Goal: Task Accomplishment & Management: Manage account settings

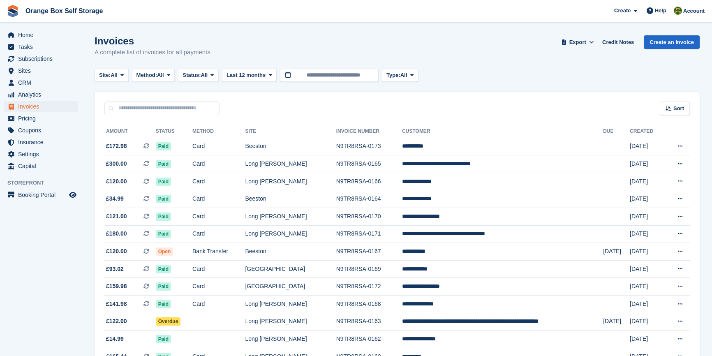
click at [41, 105] on span "Invoices" at bounding box center [42, 107] width 49 height 12
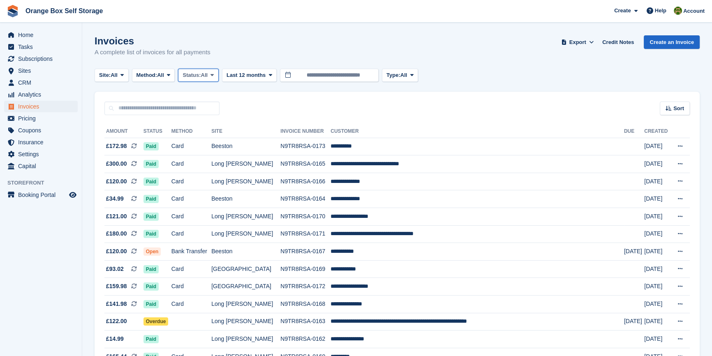
click at [209, 80] on button "Status: All" at bounding box center [198, 76] width 40 height 14
click at [206, 141] on link "Open" at bounding box center [217, 138] width 71 height 15
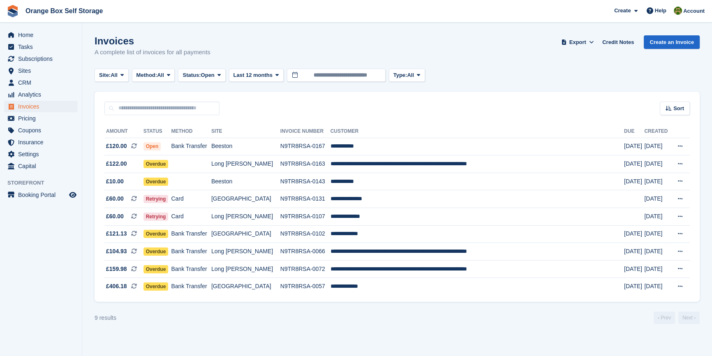
click at [25, 279] on aside "Home Tasks Subscriptions Subscriptions Subscriptions Contracts Price increases …" at bounding box center [41, 180] width 82 height 315
click at [357, 319] on div "9 results ‹ Prev Next ›" at bounding box center [396, 317] width 605 height 12
click at [309, 341] on section "Invoices A complete list of invoices for all payments Export Export Invoices Ex…" at bounding box center [396, 178] width 629 height 356
click at [306, 316] on div "9 results ‹ Prev Next ›" at bounding box center [396, 317] width 605 height 12
click at [292, 320] on div "9 results ‹ Prev Next ›" at bounding box center [396, 317] width 605 height 12
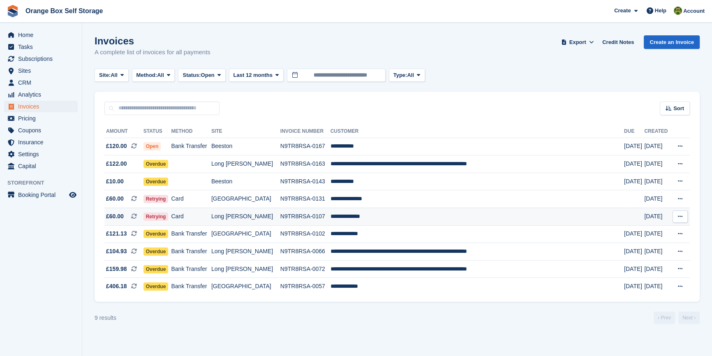
click at [274, 214] on td "Long [PERSON_NAME]" at bounding box center [245, 217] width 69 height 18
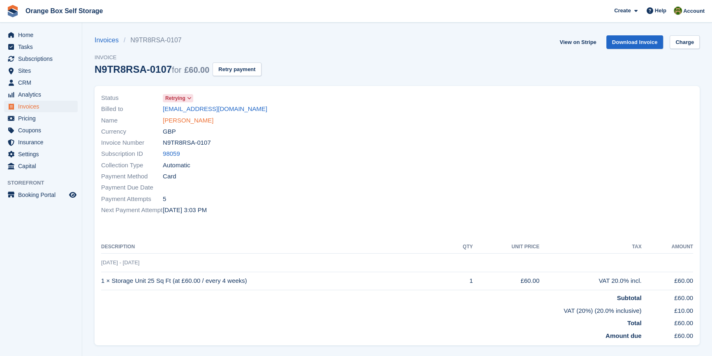
click at [181, 123] on link "Jezzorn Tannis" at bounding box center [188, 120] width 51 height 9
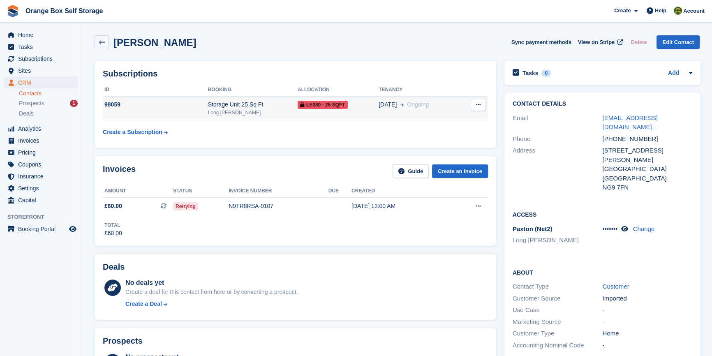
click at [216, 110] on div "Long [PERSON_NAME]" at bounding box center [253, 112] width 90 height 7
click at [35, 139] on span "Invoices" at bounding box center [42, 141] width 49 height 12
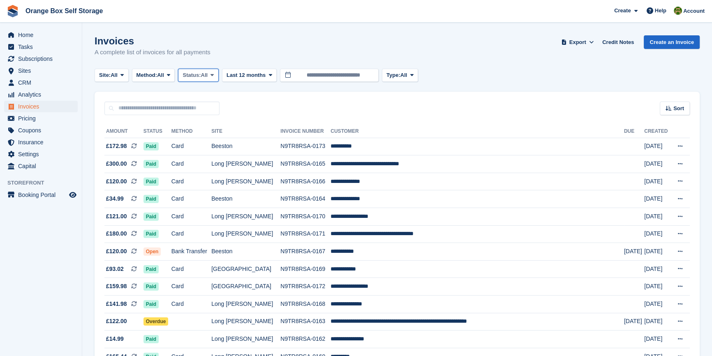
click at [201, 76] on span "Status:" at bounding box center [191, 75] width 18 height 8
click at [204, 140] on link "Open" at bounding box center [217, 138] width 71 height 15
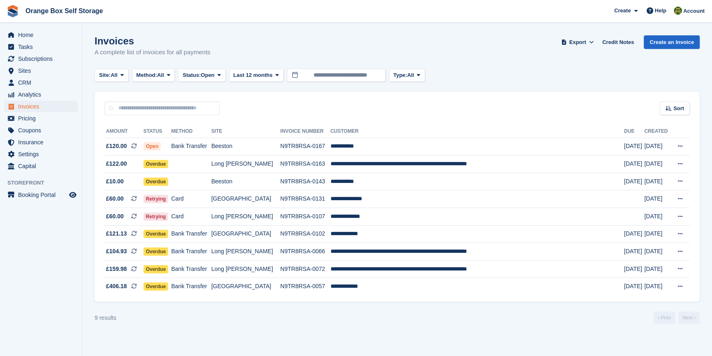
click at [59, 260] on aside "Home Tasks Subscriptions Subscriptions Subscriptions Contracts Price increases …" at bounding box center [41, 180] width 82 height 315
click at [37, 129] on span "Coupons" at bounding box center [42, 130] width 49 height 12
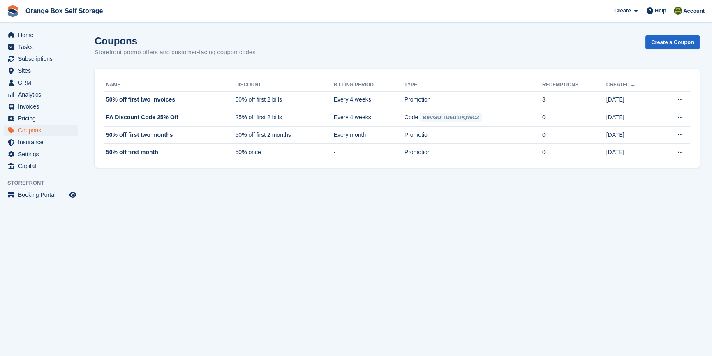
click at [246, 253] on section "Coupons Storefront promo offers and customer-facing coupon codes Create a Coupo…" at bounding box center [396, 178] width 629 height 356
click at [244, 208] on section "Coupons Storefront promo offers and customer-facing coupon codes Create a Coupo…" at bounding box center [396, 178] width 629 height 356
click at [247, 207] on section "Coupons Storefront promo offers and customer-facing coupon codes Create a Coupo…" at bounding box center [396, 178] width 629 height 356
drag, startPoint x: 633, startPoint y: 154, endPoint x: 99, endPoint y: 92, distance: 537.6
click at [99, 92] on div "Name Discount Billing Period Type Redemptions Created 50% off first two invoice…" at bounding box center [396, 118] width 605 height 99
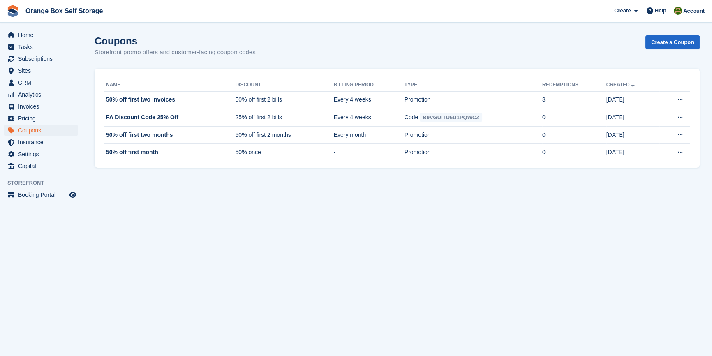
click at [303, 242] on section "Coupons Storefront promo offers and customer-facing coupon codes Create a Coupo…" at bounding box center [396, 178] width 629 height 356
click at [277, 156] on td "50% once" at bounding box center [284, 152] width 98 height 17
click at [291, 210] on section "Coupons Storefront promo offers and customer-facing coupon codes Create a Coupo…" at bounding box center [396, 178] width 629 height 356
drag, startPoint x: 641, startPoint y: 152, endPoint x: 104, endPoint y: 88, distance: 541.2
click at [104, 88] on div "Name Discount Billing Period Type Redemptions Created 50% off first two invoice…" at bounding box center [396, 118] width 605 height 99
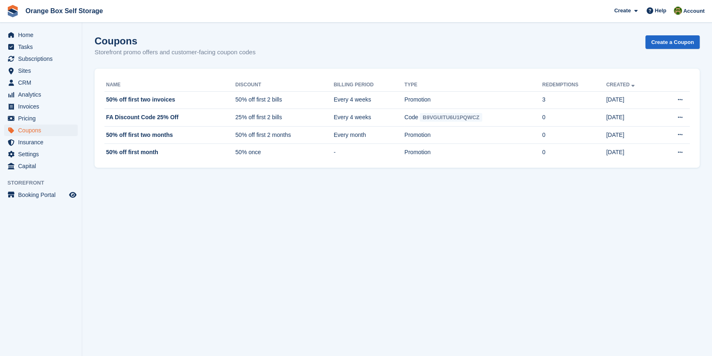
click at [326, 231] on section "Coupons Storefront promo offers and customer-facing coupon codes Create a Coupo…" at bounding box center [396, 178] width 629 height 356
click at [316, 277] on section "Coupons Storefront promo offers and customer-facing coupon codes Create a Coupo…" at bounding box center [396, 178] width 629 height 356
click at [539, 262] on section "Coupons Storefront promo offers and customer-facing coupon codes Create a Coupo…" at bounding box center [396, 178] width 629 height 356
click at [431, 291] on section "Coupons Storefront promo offers and customer-facing coupon codes Create a Coupo…" at bounding box center [396, 178] width 629 height 356
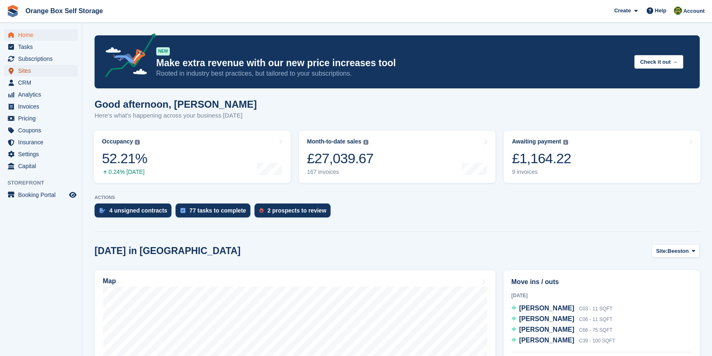
click at [29, 74] on span "Sites" at bounding box center [42, 71] width 49 height 12
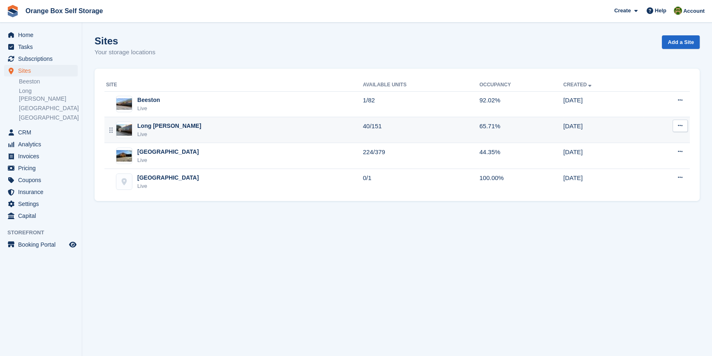
click at [157, 126] on div "Long [PERSON_NAME]" at bounding box center [169, 126] width 64 height 9
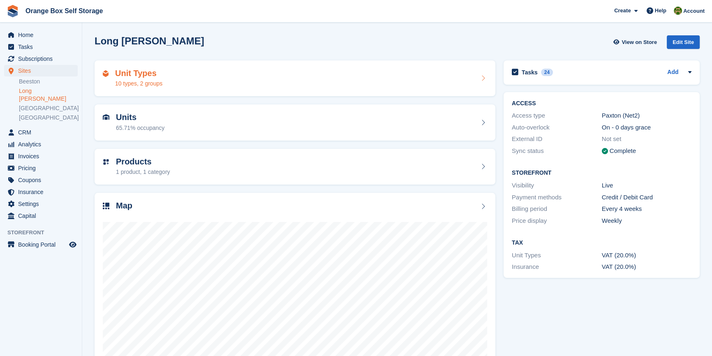
click at [174, 80] on div "Unit Types 10 types, 2 groups" at bounding box center [295, 79] width 384 height 20
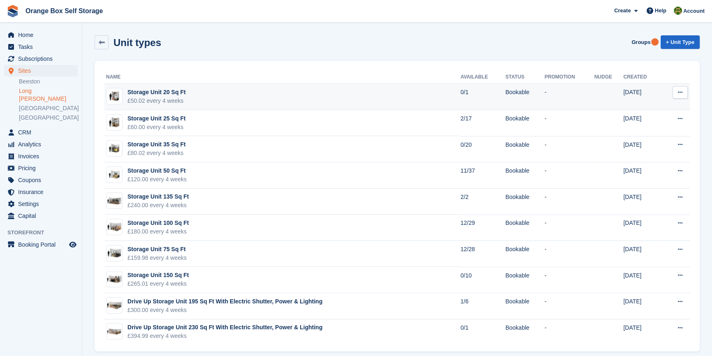
click at [681, 92] on icon at bounding box center [680, 92] width 5 height 5
click at [653, 107] on p "Edit unit type" at bounding box center [647, 108] width 71 height 11
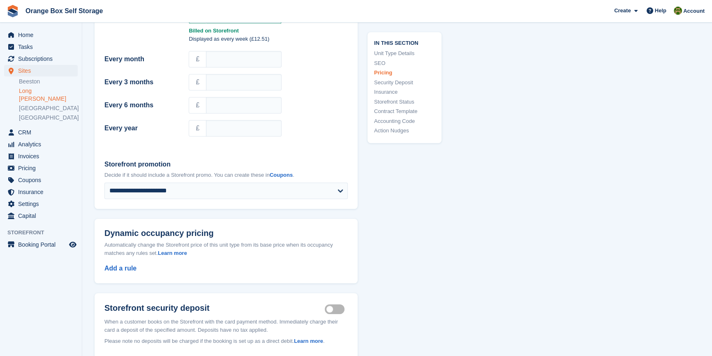
scroll to position [822, 0]
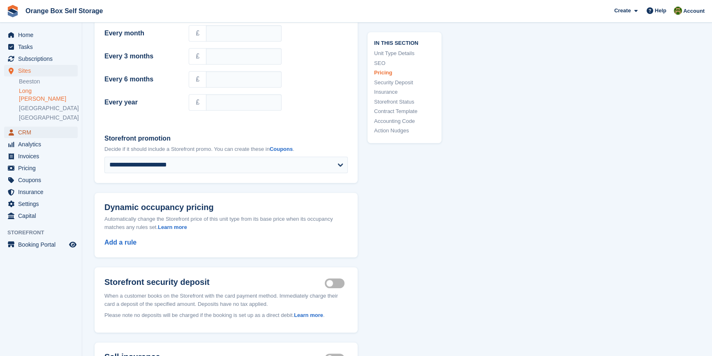
click at [34, 127] on span "CRM" at bounding box center [42, 133] width 49 height 12
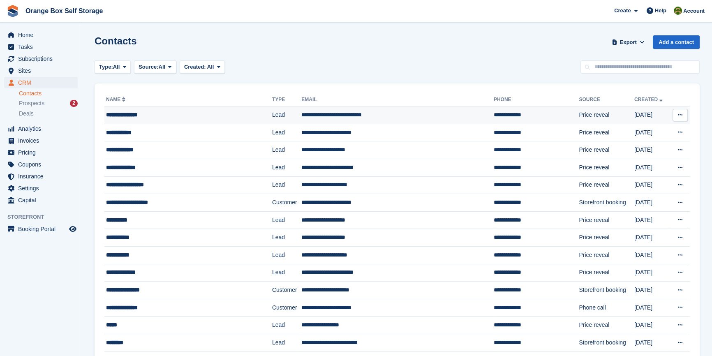
click at [676, 114] on button at bounding box center [679, 115] width 15 height 12
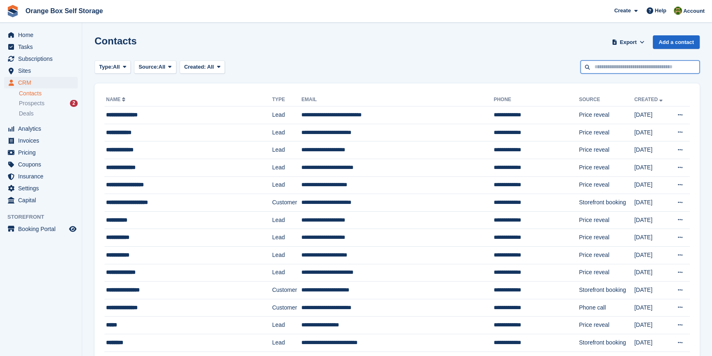
click at [623, 69] on input "text" at bounding box center [639, 67] width 119 height 14
click at [608, 66] on input "text" at bounding box center [639, 67] width 119 height 14
type input "***"
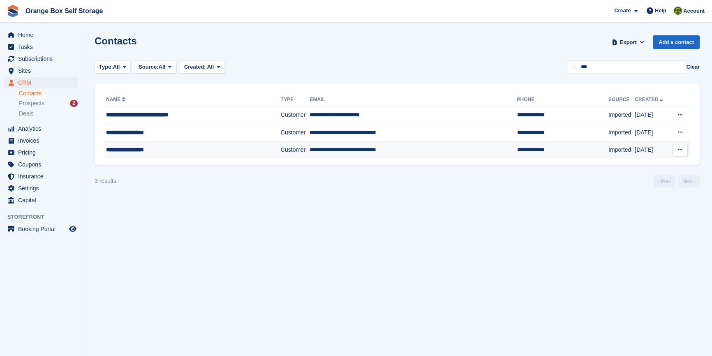
click at [164, 148] on div "**********" at bounding box center [181, 149] width 150 height 9
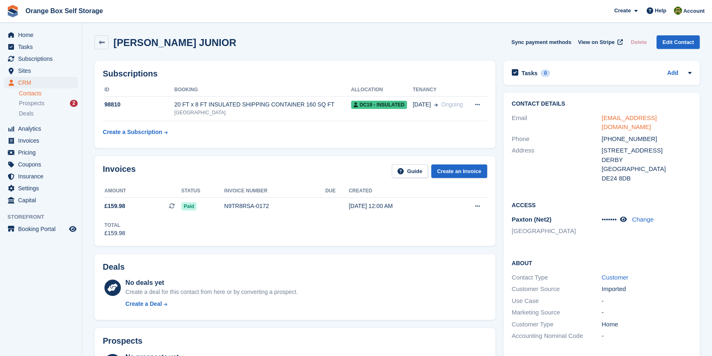
click at [643, 120] on link "[EMAIL_ADDRESS][DOMAIN_NAME]" at bounding box center [628, 122] width 55 height 16
click at [673, 39] on link "Edit Contact" at bounding box center [677, 42] width 43 height 14
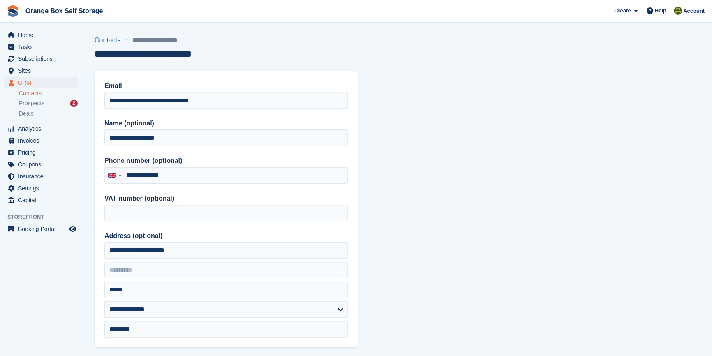
type input "**********"
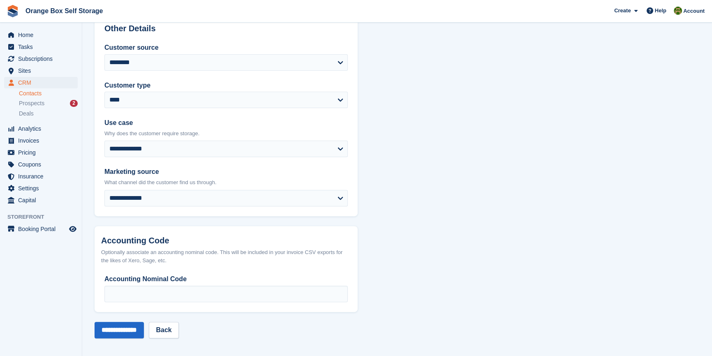
scroll to position [344, 0]
click at [178, 331] on link "Back" at bounding box center [164, 329] width 30 height 16
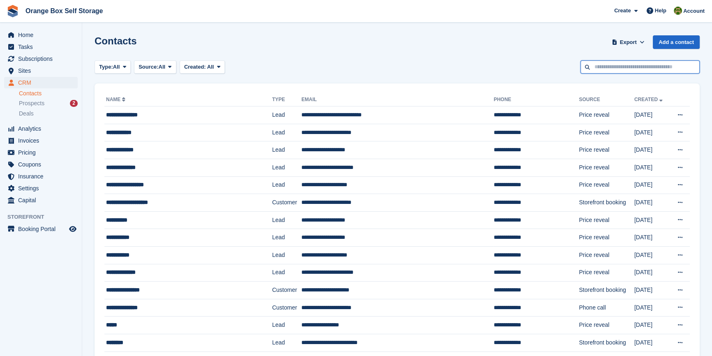
click at [613, 73] on input "text" at bounding box center [639, 67] width 119 height 14
click at [30, 37] on span "Home" at bounding box center [42, 35] width 49 height 12
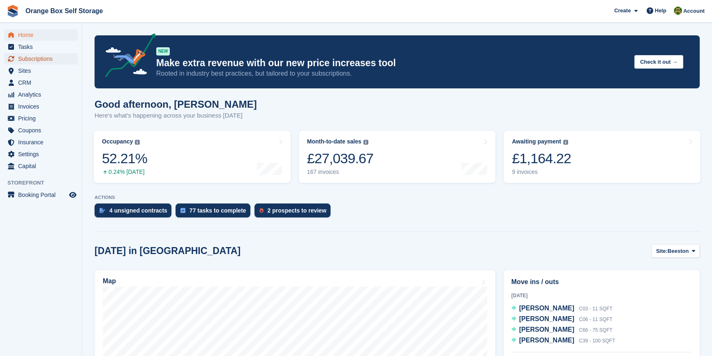
click at [36, 64] on span "Subscriptions" at bounding box center [42, 59] width 49 height 12
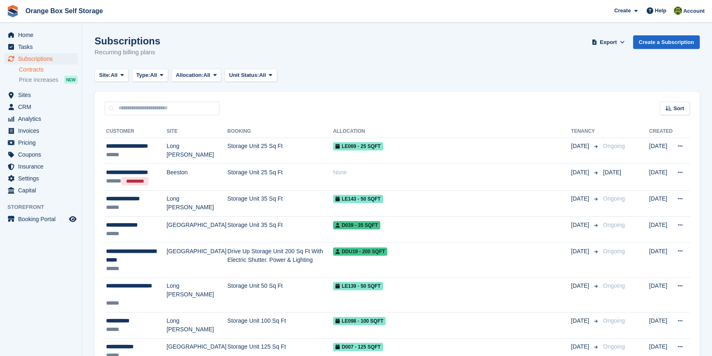
click at [37, 71] on link "Contracts" at bounding box center [48, 70] width 59 height 8
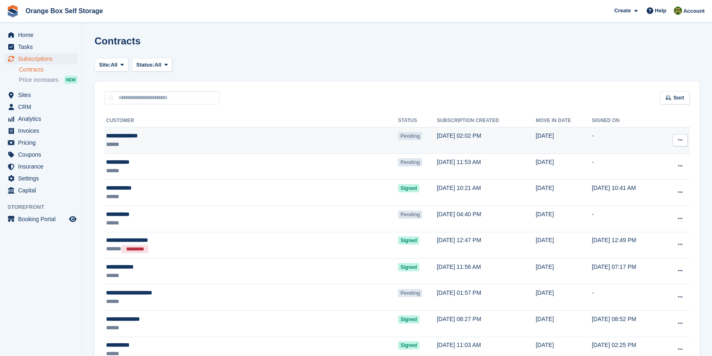
click at [682, 143] on button at bounding box center [679, 140] width 15 height 12
click at [639, 153] on p "View contact" at bounding box center [647, 156] width 71 height 11
click at [678, 139] on icon at bounding box center [680, 139] width 5 height 5
click at [638, 154] on p "View contact" at bounding box center [647, 156] width 71 height 11
click at [651, 165] on p "View subscription" at bounding box center [647, 166] width 71 height 11
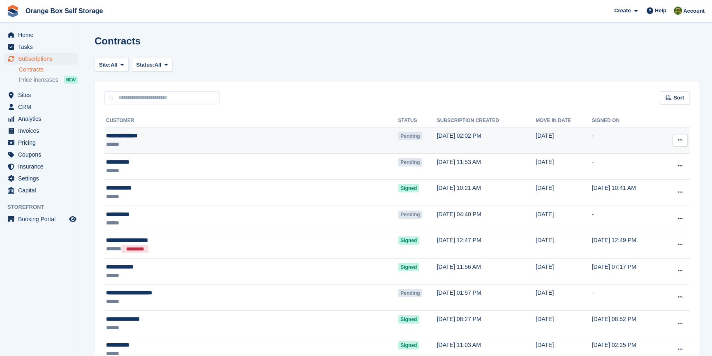
click at [680, 140] on icon at bounding box center [680, 139] width 5 height 5
click at [647, 177] on p "Void contract" at bounding box center [647, 177] width 71 height 11
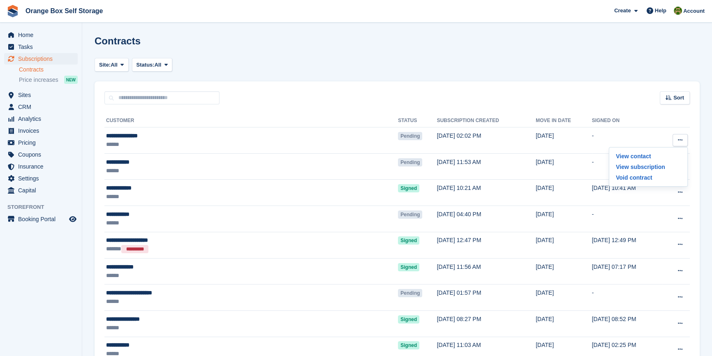
click at [277, 126] on th "Customer" at bounding box center [250, 120] width 293 height 13
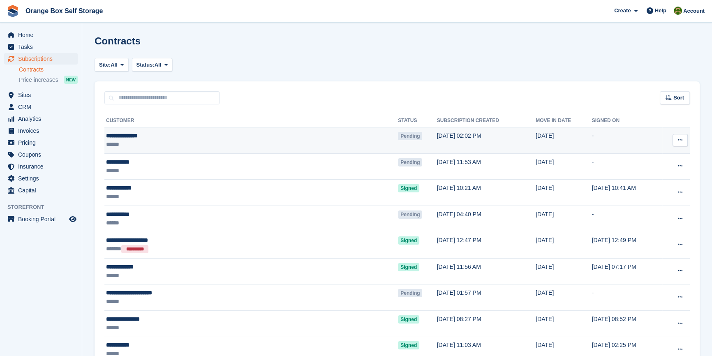
click at [271, 134] on div "**********" at bounding box center [197, 135] width 183 height 9
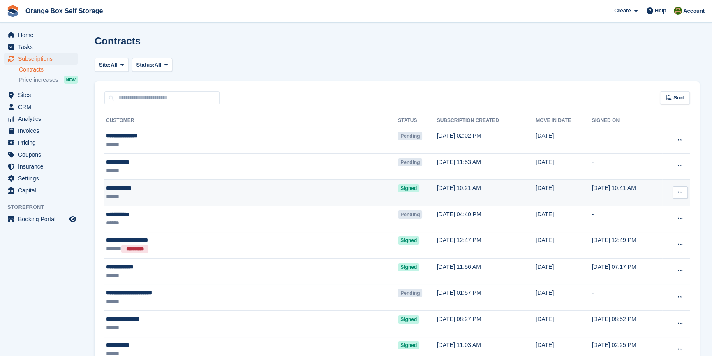
click at [264, 194] on div "******" at bounding box center [197, 196] width 183 height 9
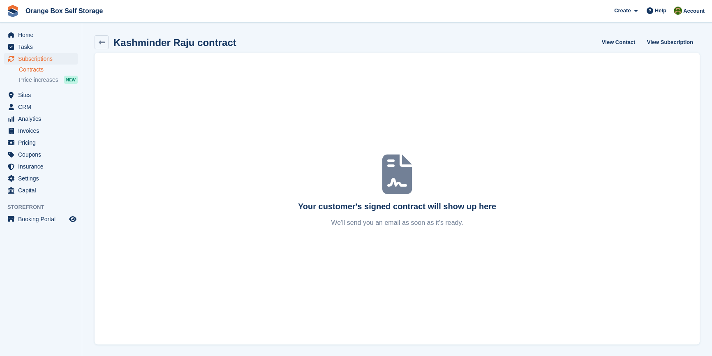
scroll to position [0, 0]
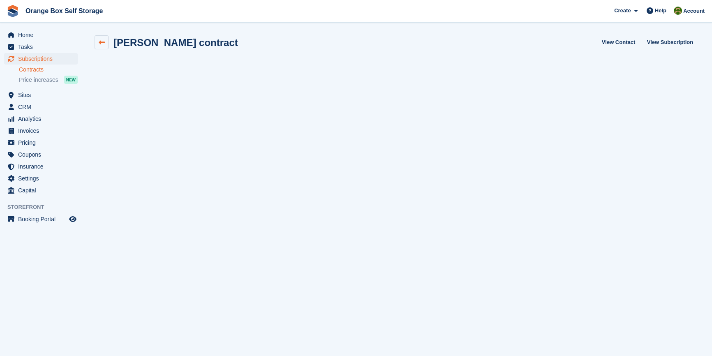
click at [99, 41] on icon at bounding box center [102, 42] width 6 height 6
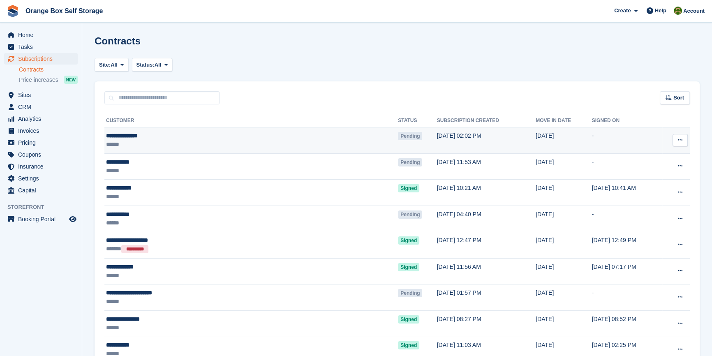
click at [123, 131] on div "**********" at bounding box center [197, 135] width 183 height 9
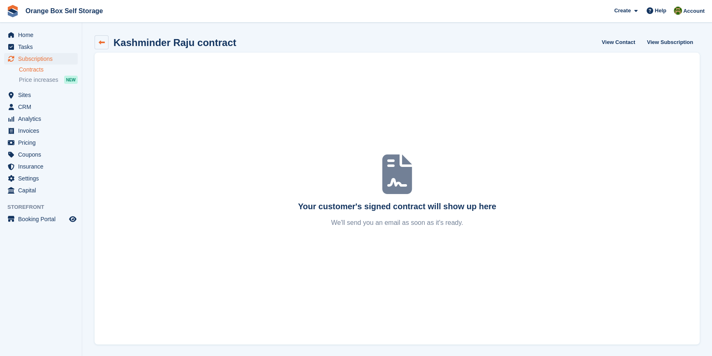
click at [99, 42] on icon at bounding box center [102, 42] width 6 height 6
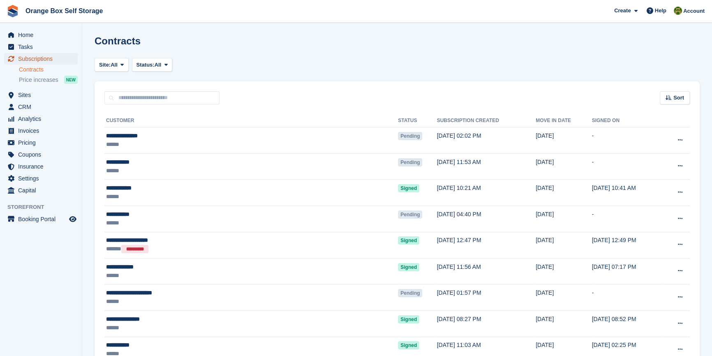
click at [35, 61] on span "Subscriptions" at bounding box center [42, 59] width 49 height 12
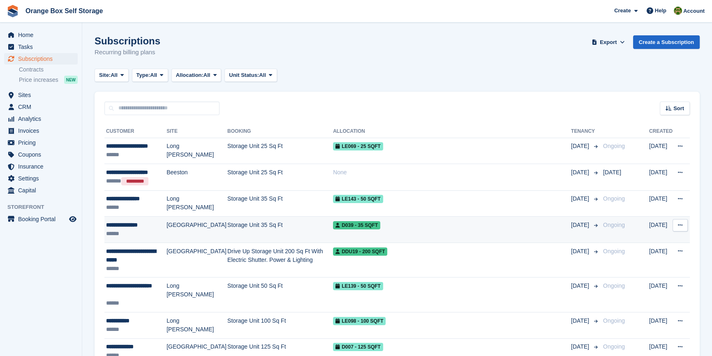
click at [163, 233] on div "******" at bounding box center [136, 233] width 60 height 9
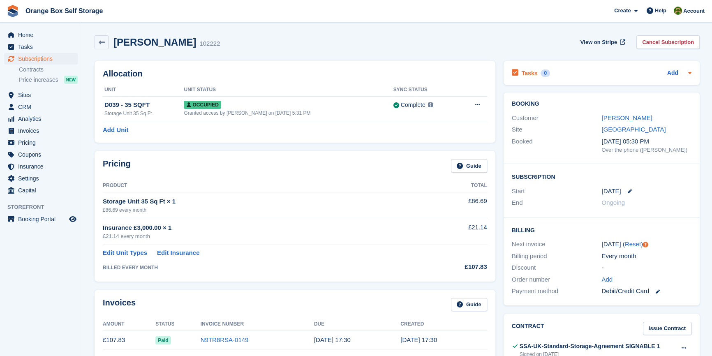
click at [688, 73] on icon at bounding box center [689, 73] width 3 height 2
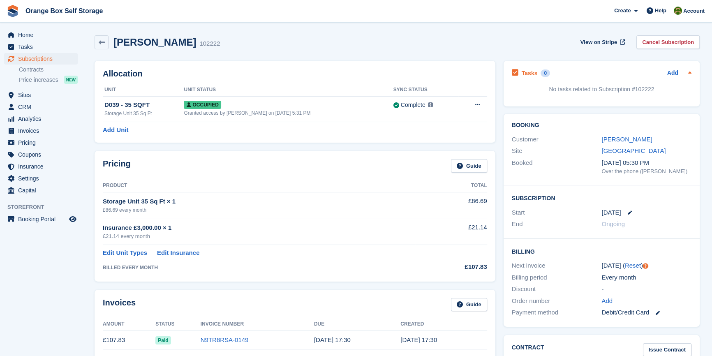
click at [690, 71] on icon at bounding box center [689, 72] width 7 height 7
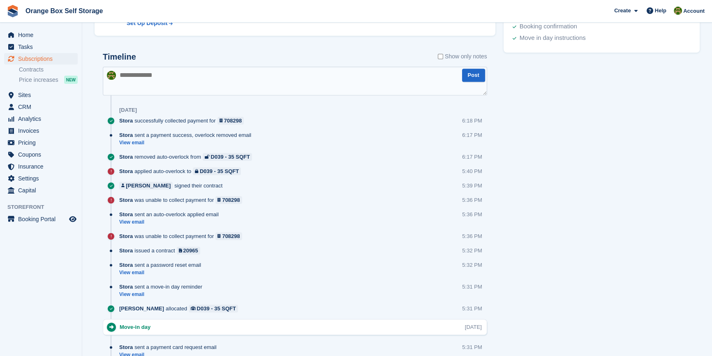
scroll to position [411, 0]
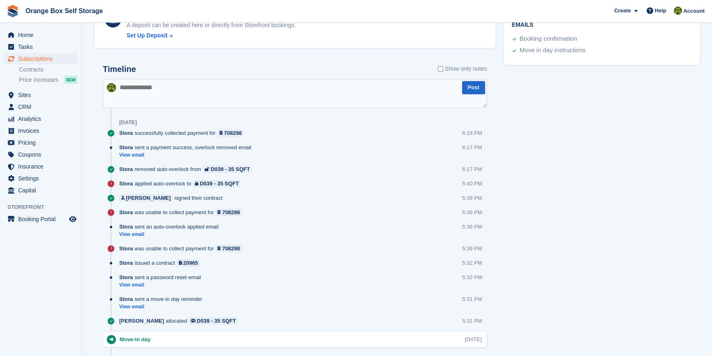
click at [214, 104] on textarea at bounding box center [295, 93] width 384 height 29
click at [591, 129] on div "Tasks 0 Add No tasks related to Subscription #102222 Booking Customer [PERSON_N…" at bounding box center [601, 47] width 204 height 803
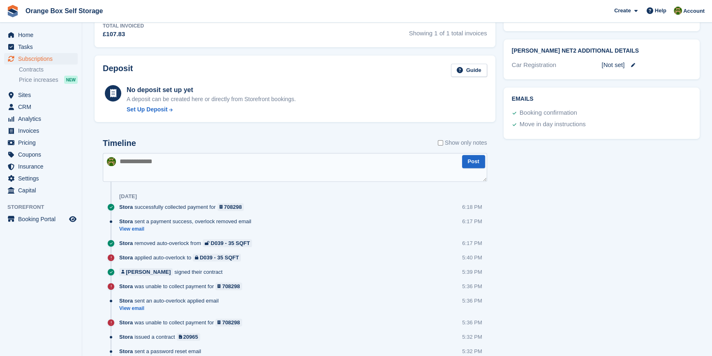
scroll to position [373, 0]
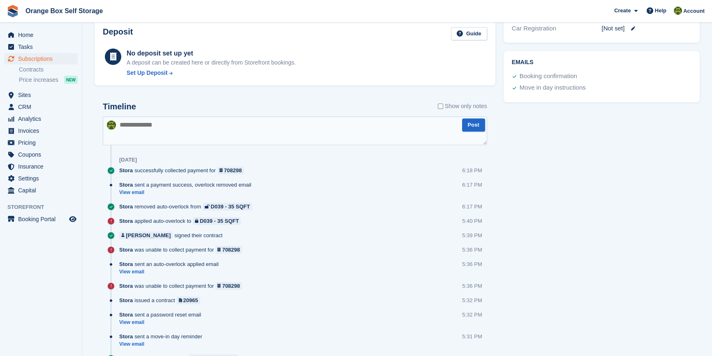
click at [190, 134] on textarea at bounding box center [295, 130] width 384 height 29
click at [638, 218] on div "Tasks 0 Add No tasks related to Subscription #102222 Booking Customer [PERSON_N…" at bounding box center [601, 84] width 204 height 803
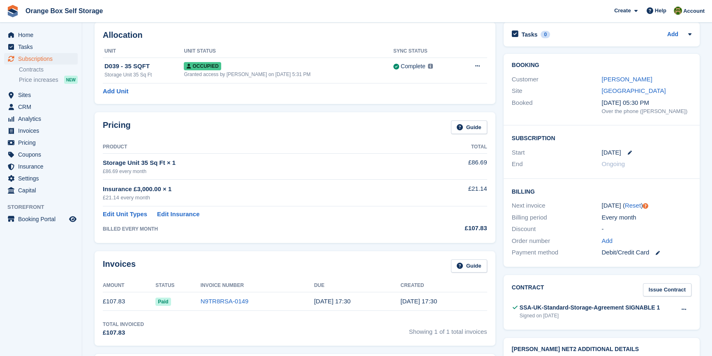
scroll to position [0, 0]
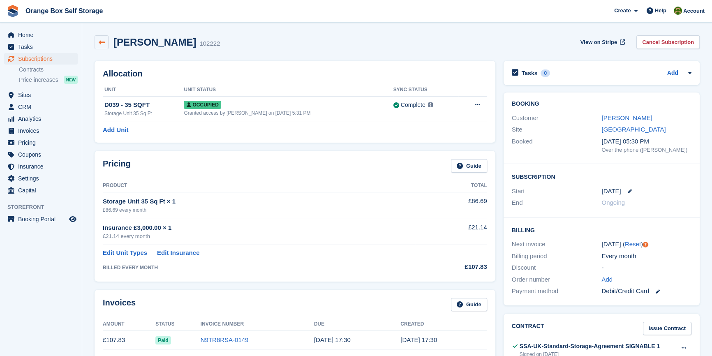
click at [101, 42] on icon at bounding box center [102, 42] width 6 height 6
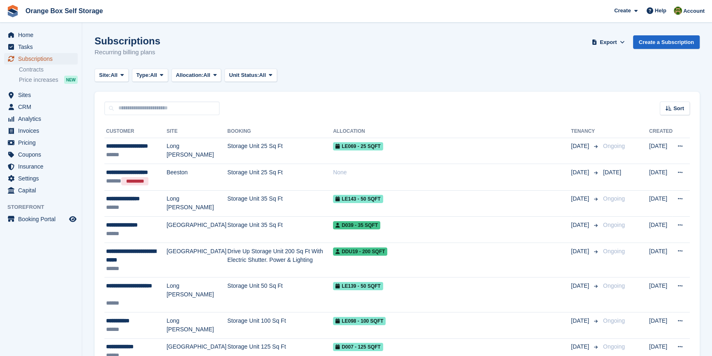
click at [36, 63] on span "Subscriptions" at bounding box center [42, 59] width 49 height 12
